Goal: Information Seeking & Learning: Learn about a topic

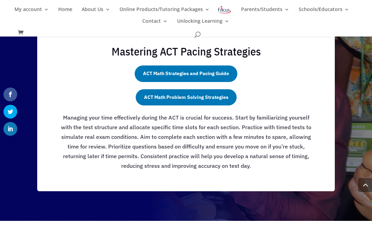
scroll to position [761, 0]
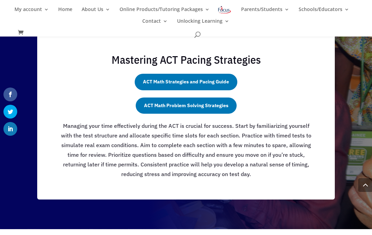
click at [171, 103] on link "ACT Math Problem Solving Strategies" at bounding box center [186, 106] width 101 height 17
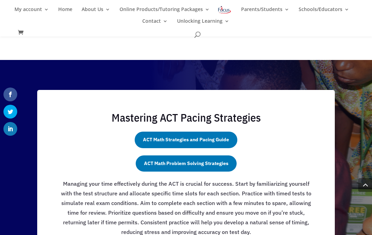
scroll to position [702, 0]
click at [213, 134] on link "ACT Math Strategies and Pacing Guide" at bounding box center [186, 140] width 103 height 17
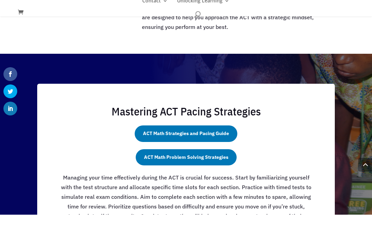
scroll to position [690, 0]
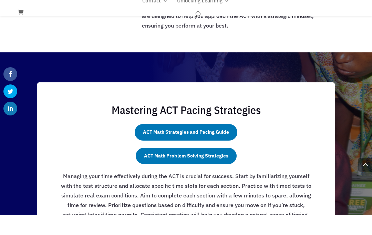
click at [206, 168] on link "ACT Math Problem Solving Strategies" at bounding box center [186, 176] width 101 height 17
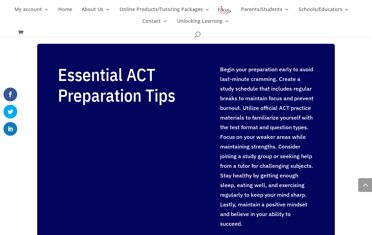
scroll to position [961, 0]
